Goal: Find contact information: Find contact information

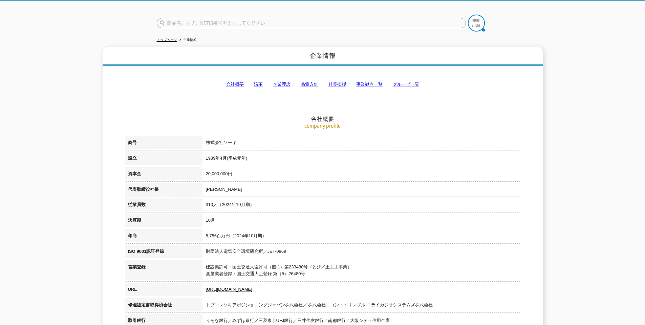
scroll to position [68, 0]
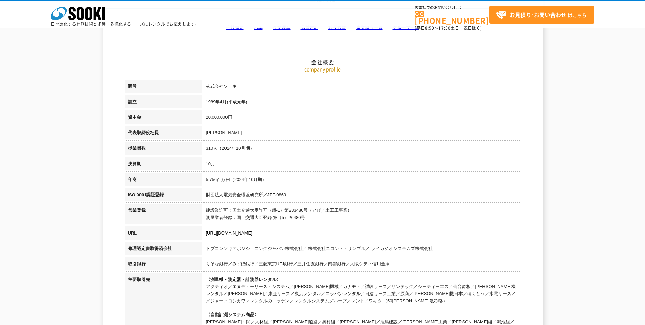
click at [361, 184] on td "5,756百万円（2024年10月期）" at bounding box center [361, 181] width 318 height 16
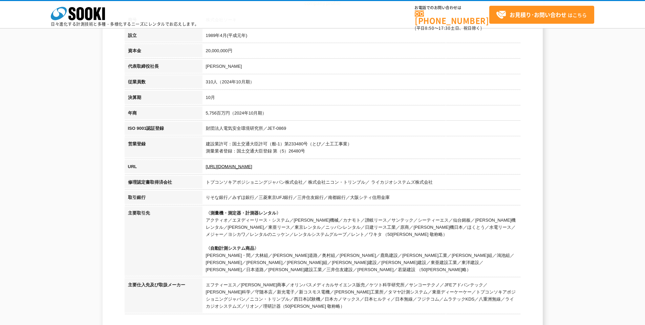
scroll to position [135, 0]
drag, startPoint x: 616, startPoint y: 178, endPoint x: 607, endPoint y: 176, distance: 9.2
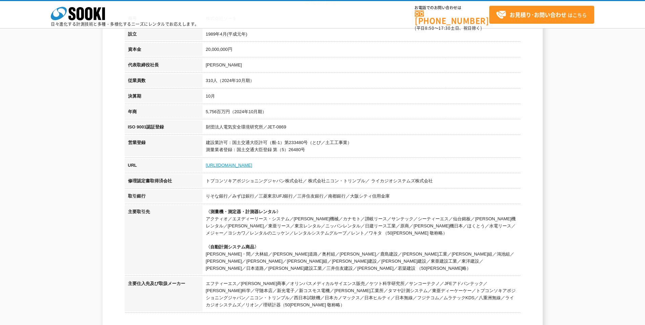
click at [221, 166] on link "[URL][DOMAIN_NAME]" at bounding box center [229, 165] width 46 height 5
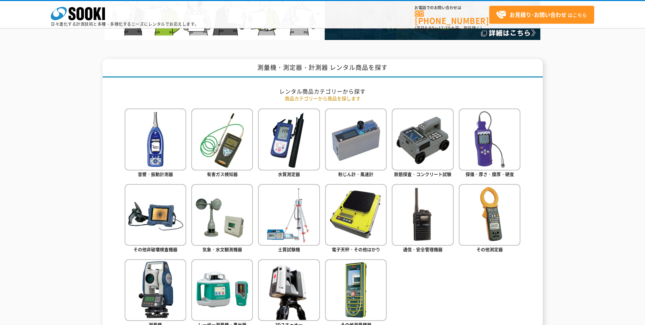
scroll to position [271, 0]
